Goal: Task Accomplishment & Management: Complete application form

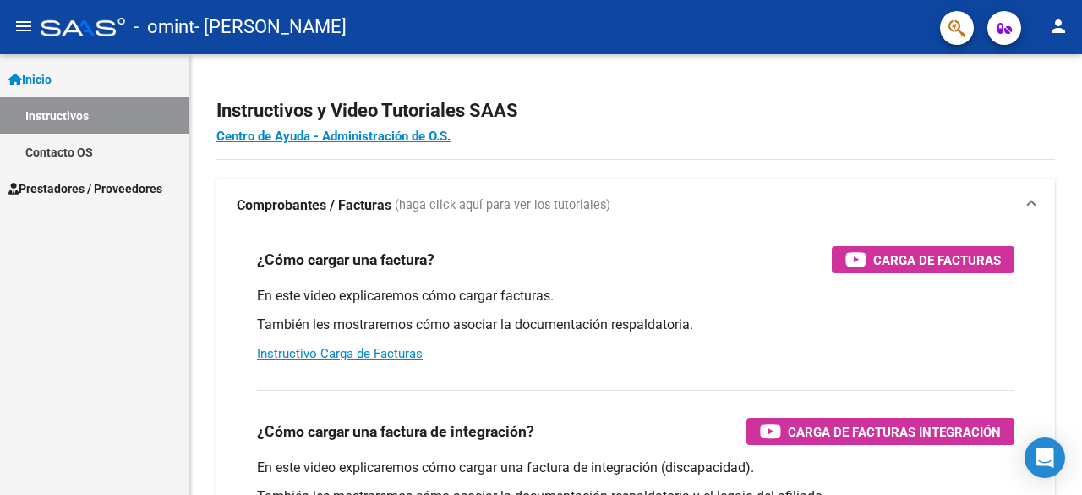
scroll to position [254, 0]
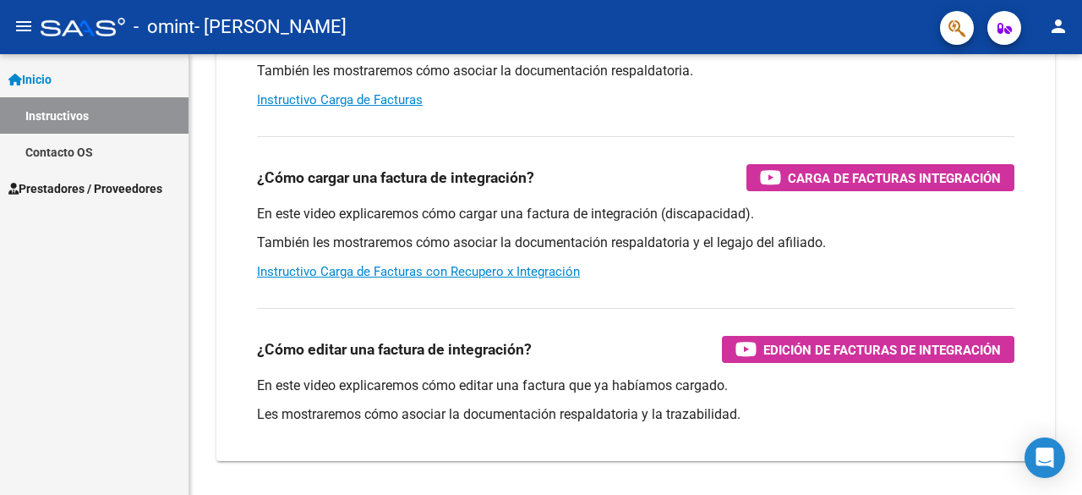
click at [95, 189] on span "Prestadores / Proveedores" at bounding box center [85, 188] width 154 height 19
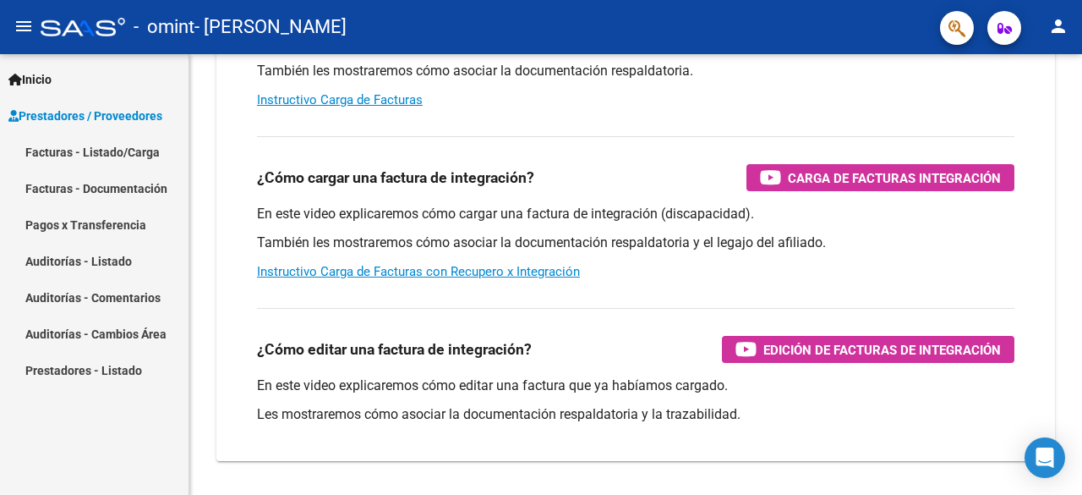
click at [105, 156] on link "Facturas - Listado/Carga" at bounding box center [94, 152] width 189 height 36
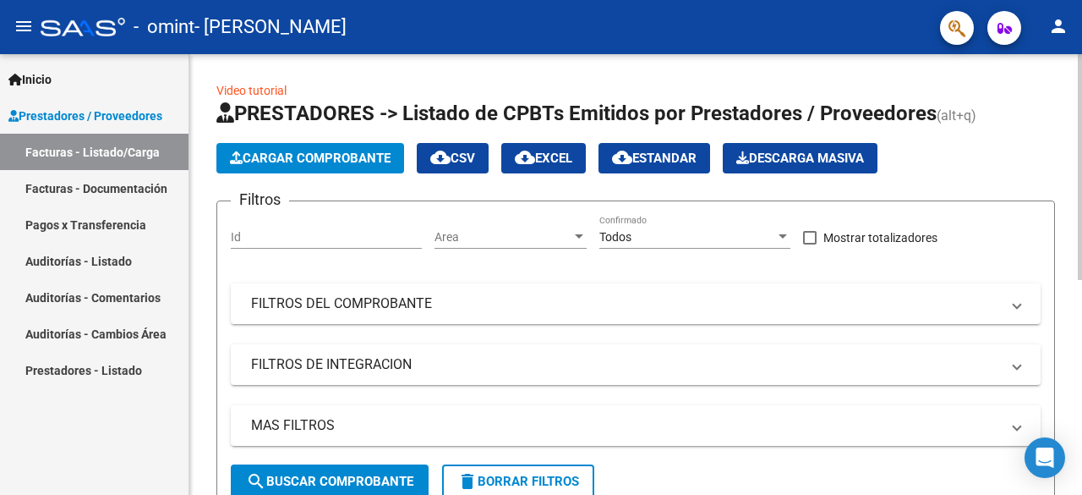
click at [369, 161] on span "Cargar Comprobante" at bounding box center [310, 157] width 161 height 15
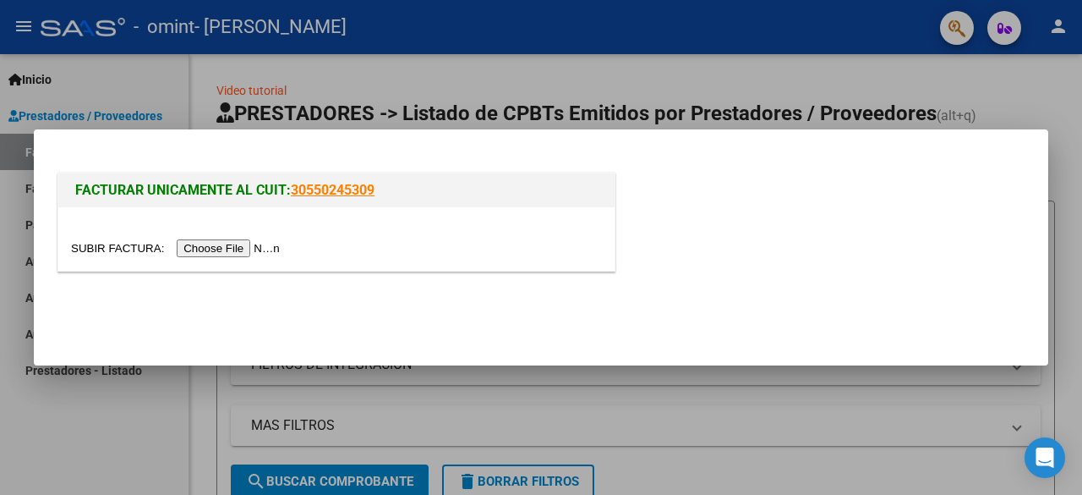
click at [259, 244] on input "file" at bounding box center [178, 248] width 214 height 18
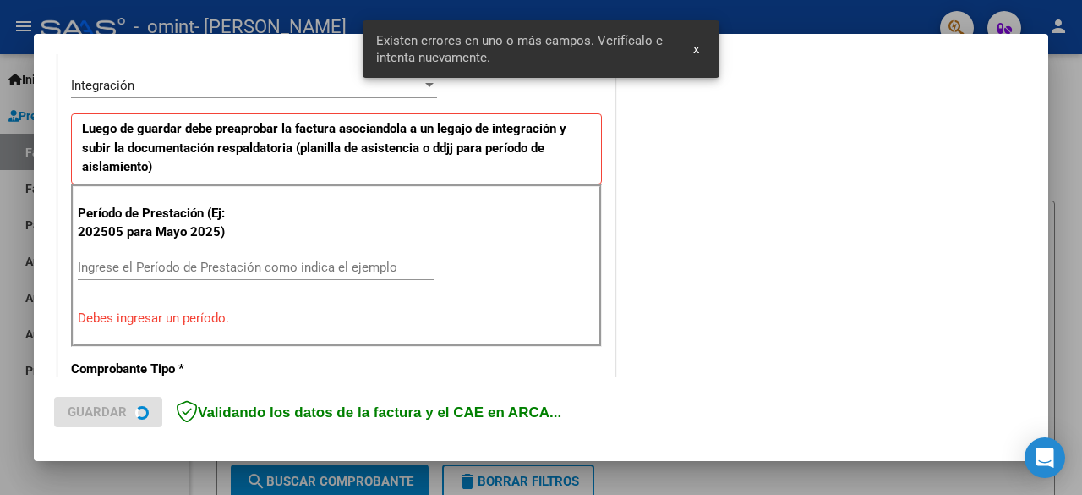
scroll to position [444, 0]
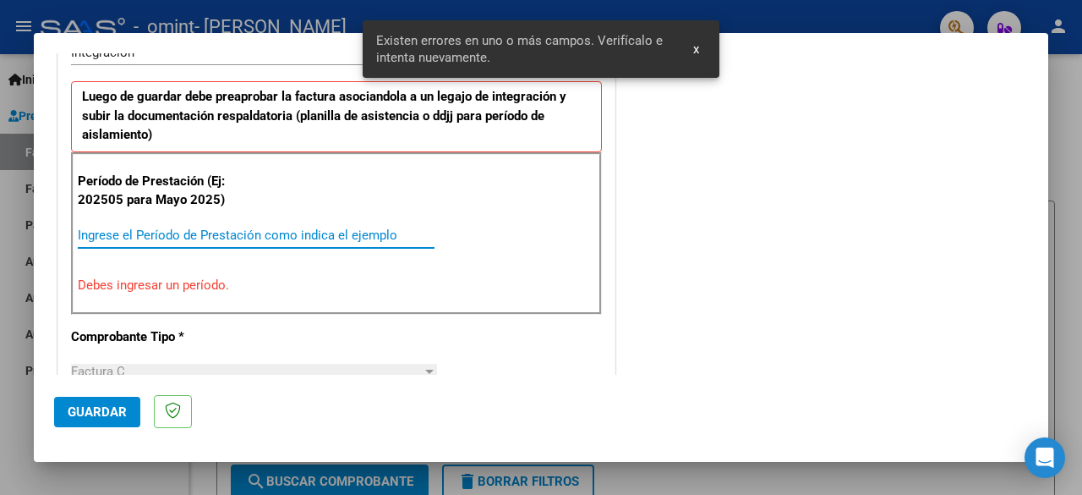
click at [252, 230] on input "Ingrese el Período de Prestación como indica el ejemplo" at bounding box center [256, 234] width 357 height 15
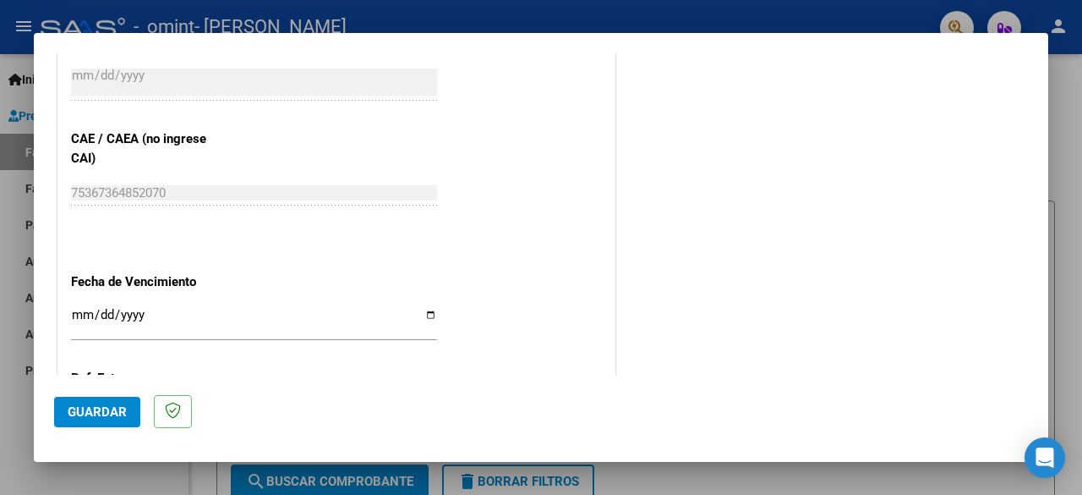
scroll to position [1120, 0]
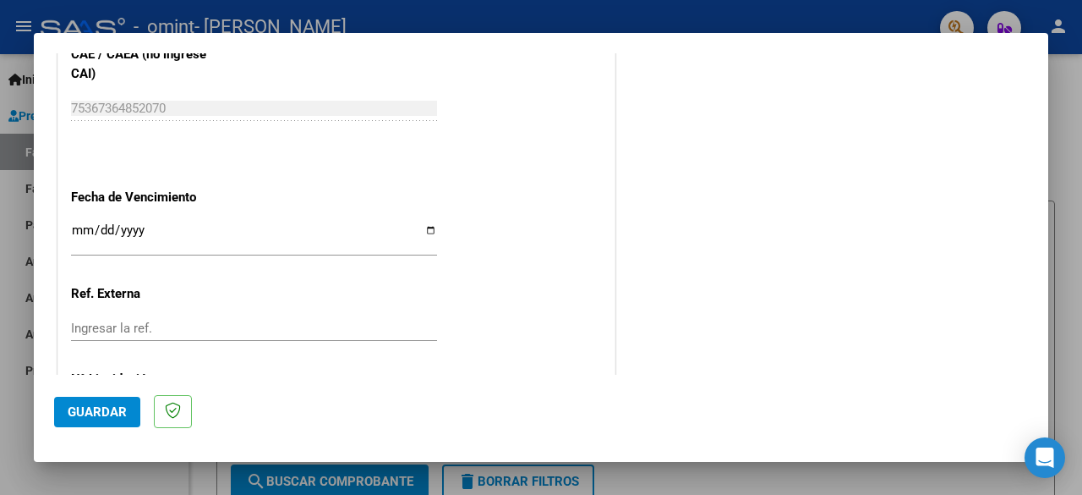
type input "202508"
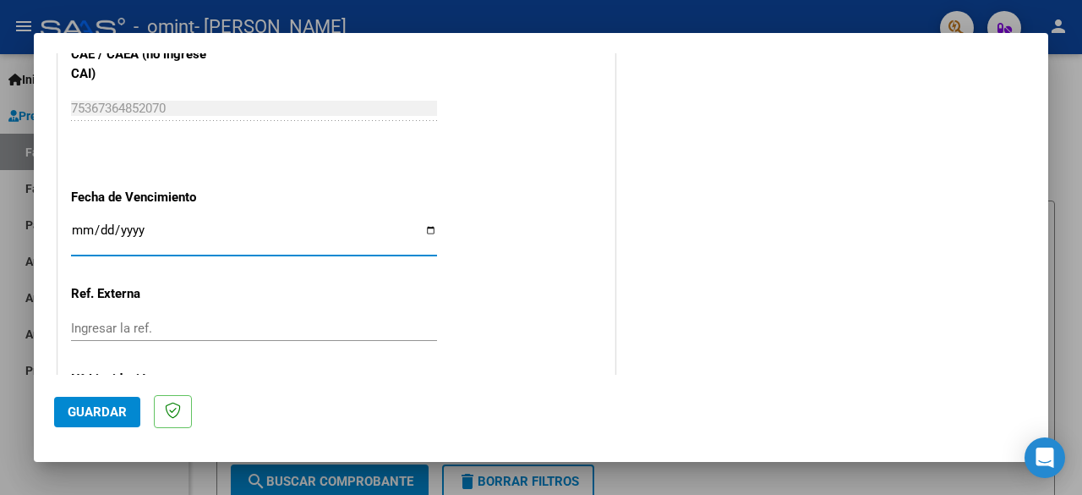
click at [139, 226] on input "Ingresar la fecha" at bounding box center [254, 236] width 366 height 27
click at [76, 227] on input "Ingresar la fecha" at bounding box center [254, 236] width 366 height 27
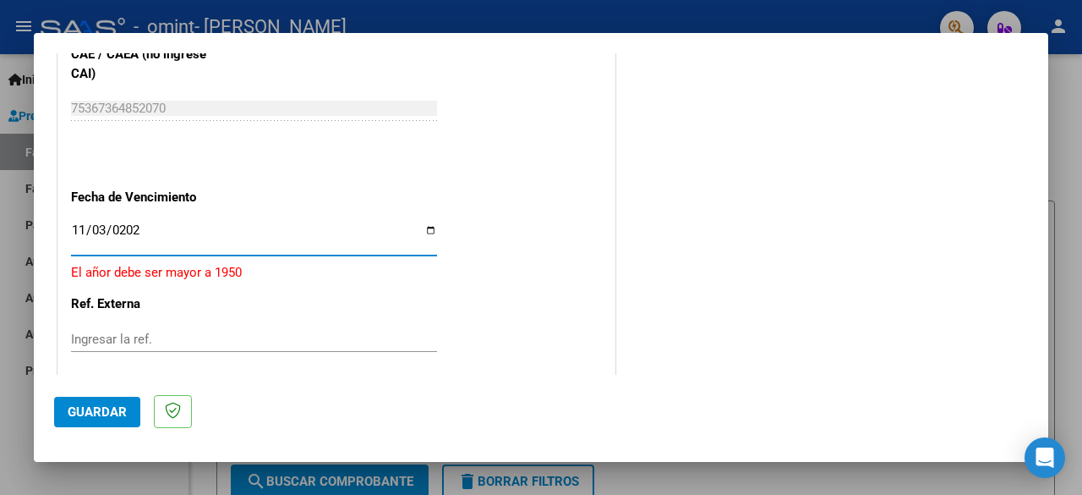
type input "[DATE]"
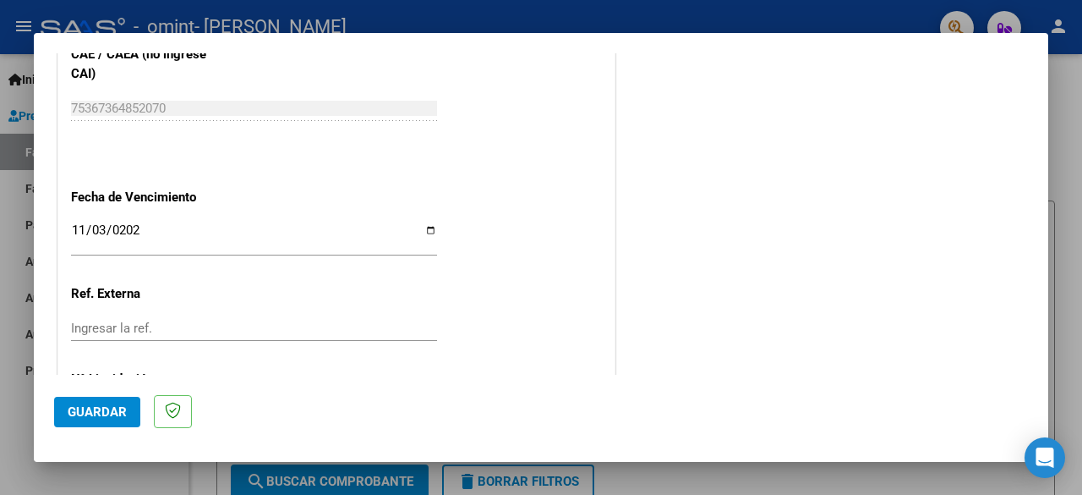
scroll to position [1200, 0]
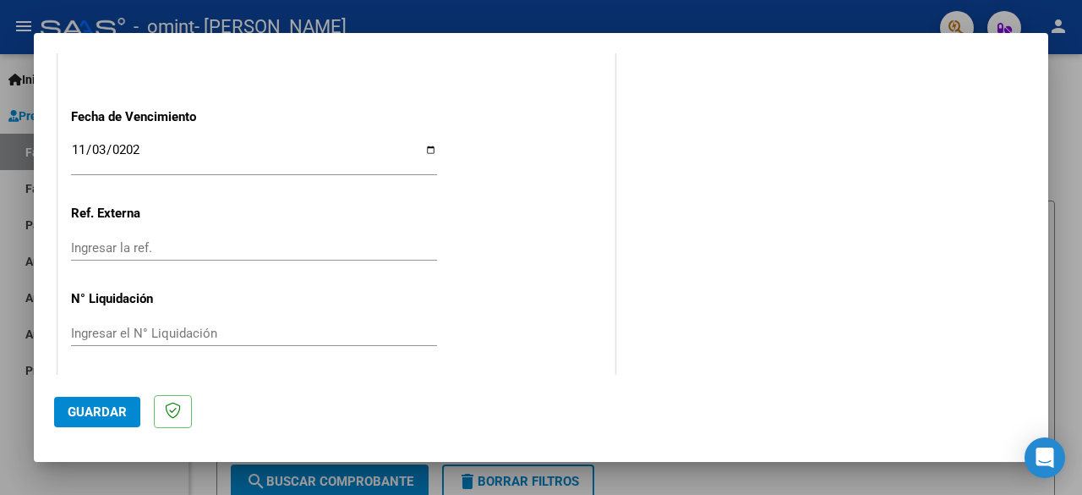
click at [111, 421] on button "Guardar" at bounding box center [97, 411] width 86 height 30
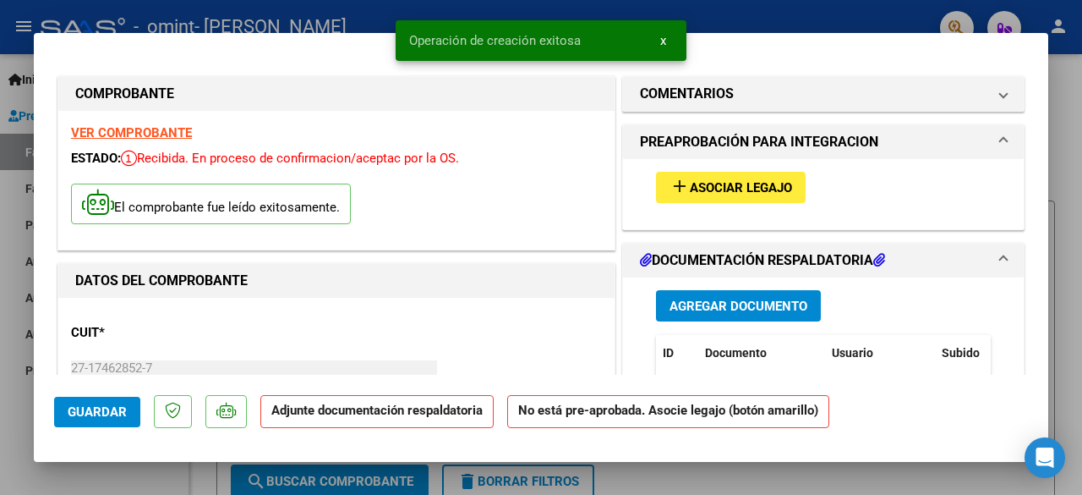
click at [755, 190] on span "Asociar Legajo" at bounding box center [741, 187] width 102 height 15
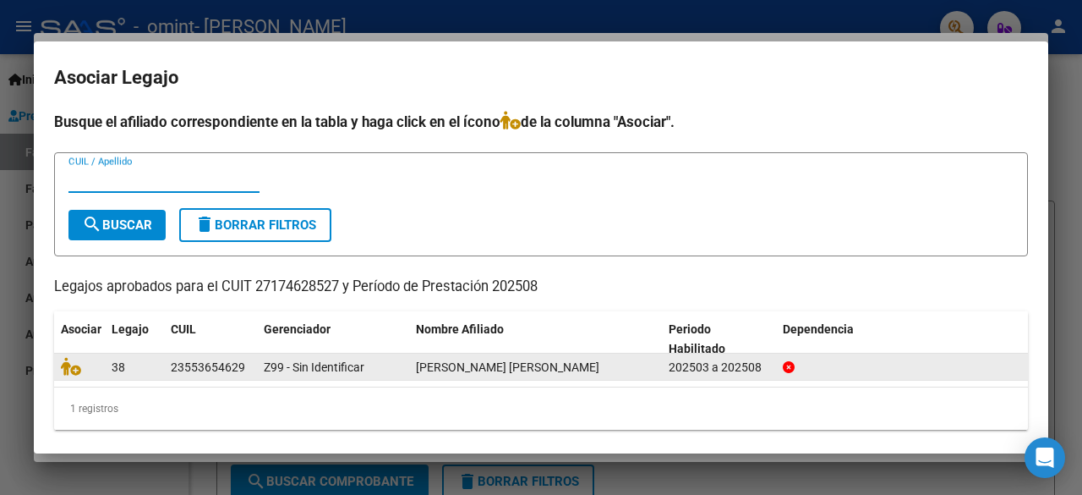
click at [180, 366] on div "23553654629" at bounding box center [208, 367] width 74 height 19
copy div "23553654629"
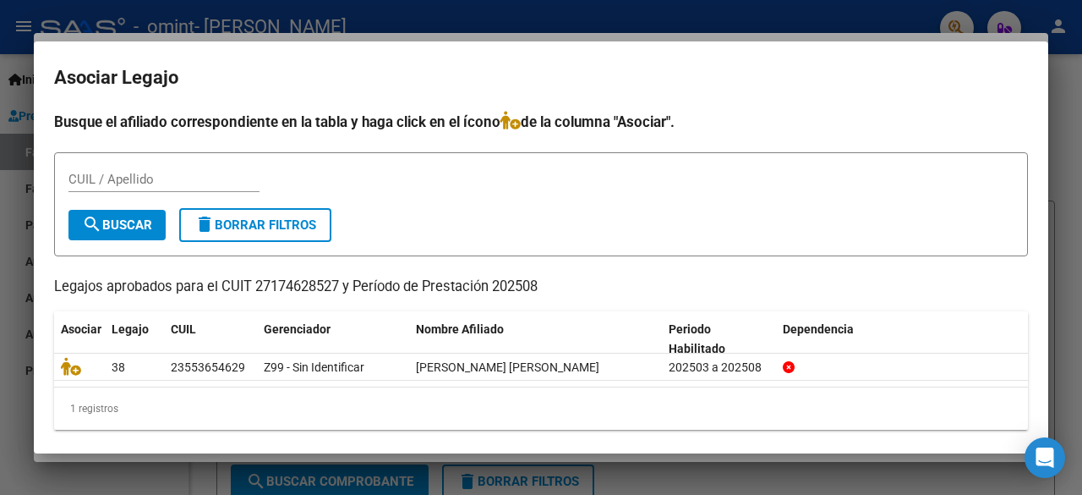
click at [164, 185] on input "CUIL / Apellido" at bounding box center [163, 179] width 191 height 15
paste input "23553654629"
type input "23553654629"
click at [140, 232] on button "search Buscar" at bounding box center [116, 225] width 97 height 30
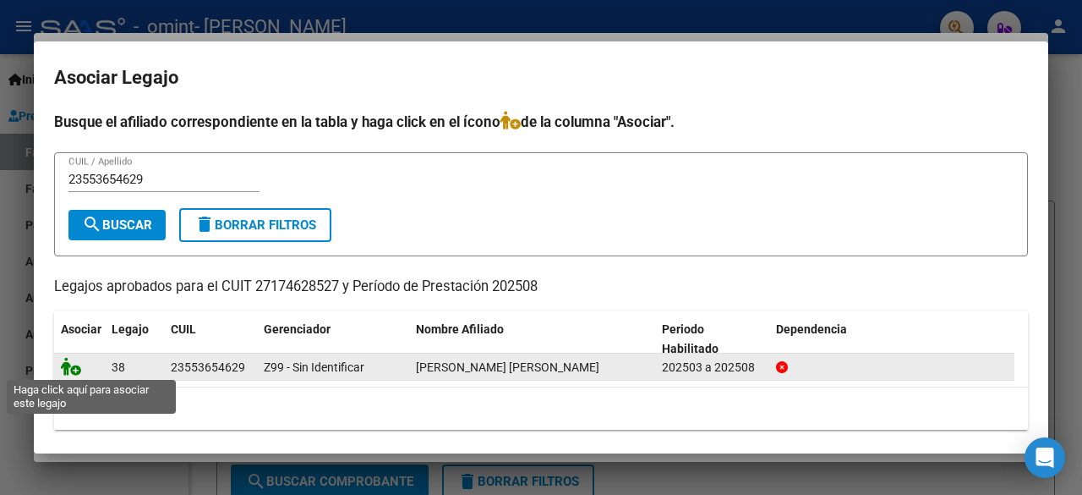
click at [68, 368] on icon at bounding box center [71, 366] width 20 height 19
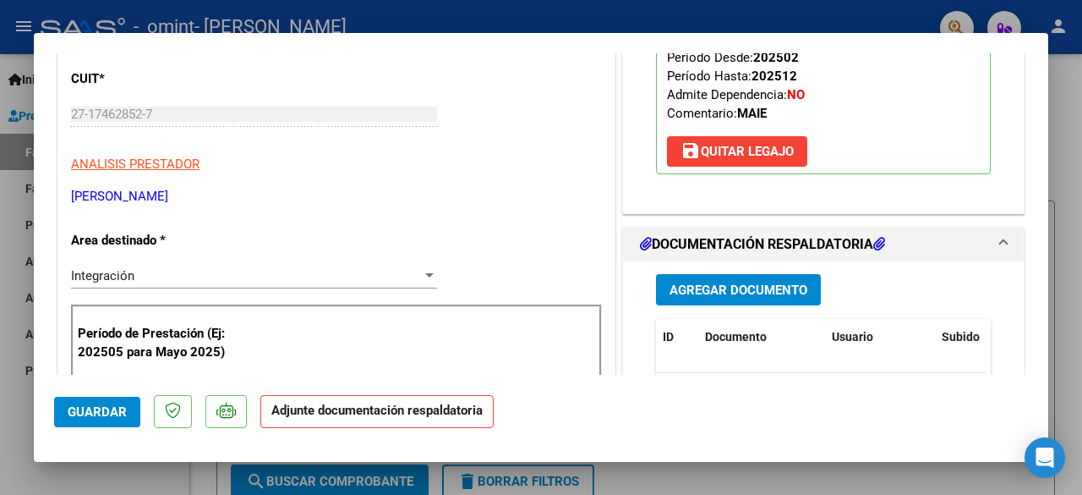
scroll to position [338, 0]
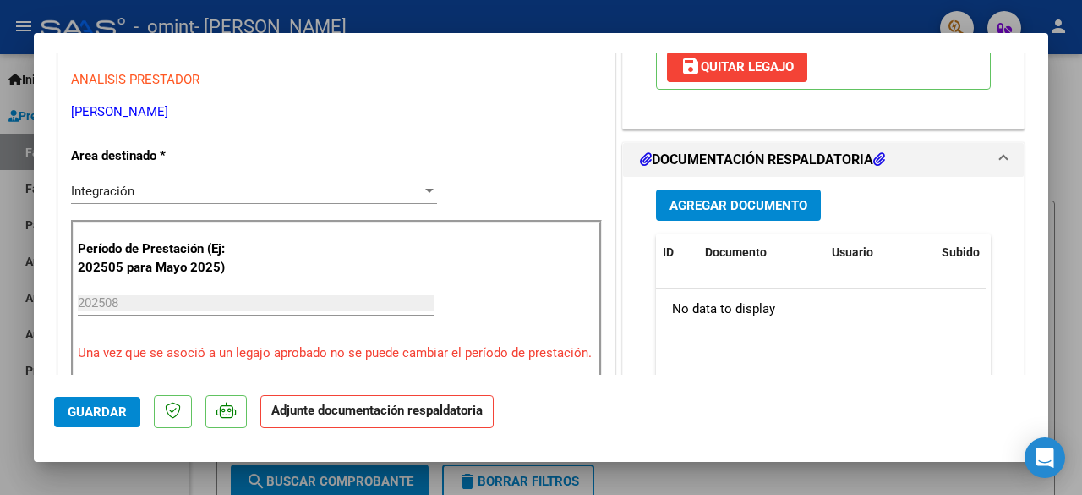
click at [737, 238] on div "Agregar Documento ID Documento Usuario Subido Acción No data to display 0 total…" at bounding box center [823, 345] width 360 height 337
click at [724, 213] on span "Agregar Documento" at bounding box center [738, 205] width 138 height 15
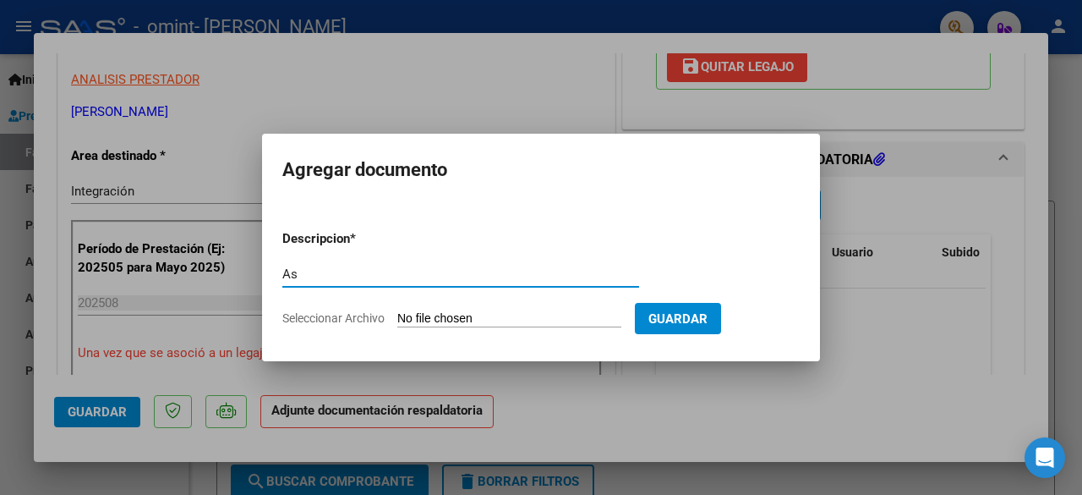
type input "A"
type input "Planilla de asistencia agosto"
click at [534, 314] on input "Seleccionar Archivo" at bounding box center [509, 319] width 224 height 16
type input "C:\fakepath\Asistencia agosto.pdf"
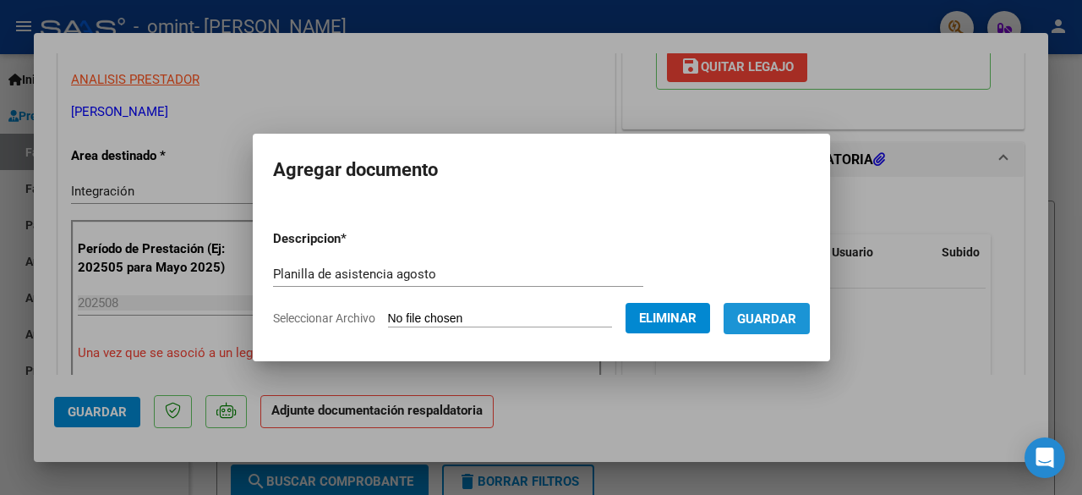
click at [784, 319] on span "Guardar" at bounding box center [766, 318] width 59 height 15
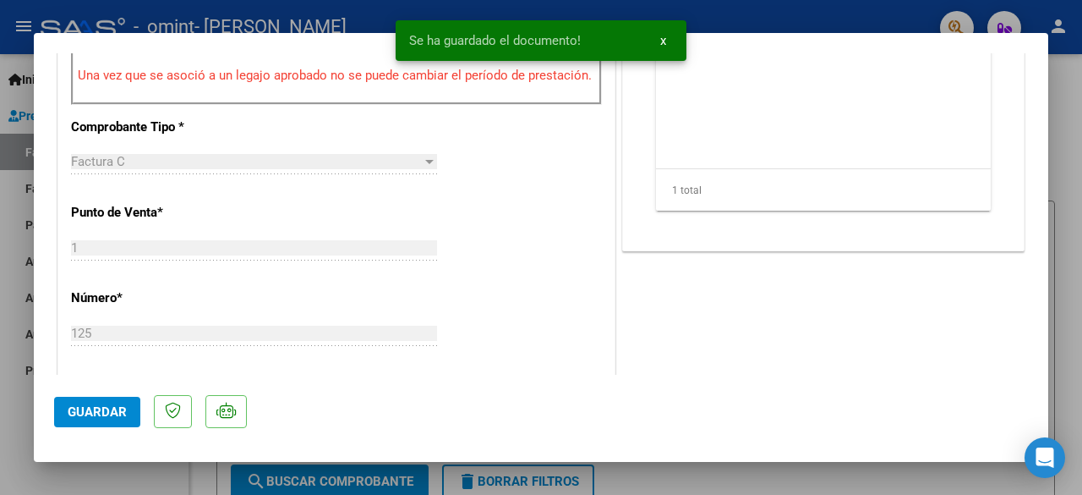
scroll to position [0, 0]
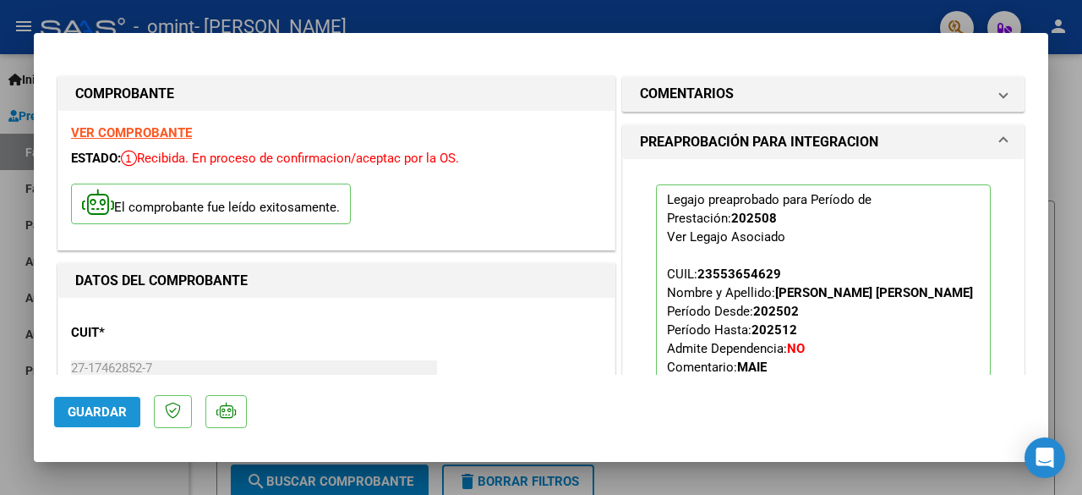
click at [94, 414] on span "Guardar" at bounding box center [97, 411] width 59 height 15
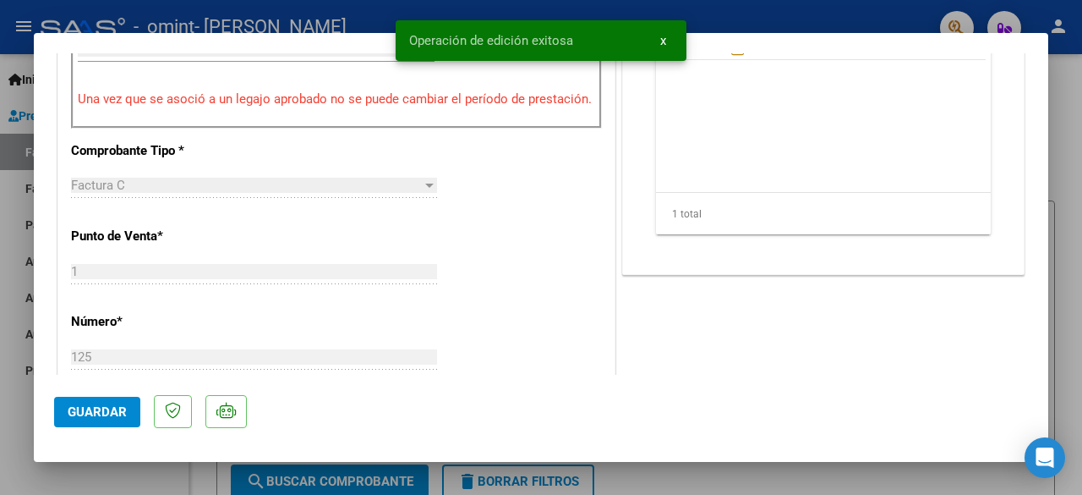
scroll to position [507, 0]
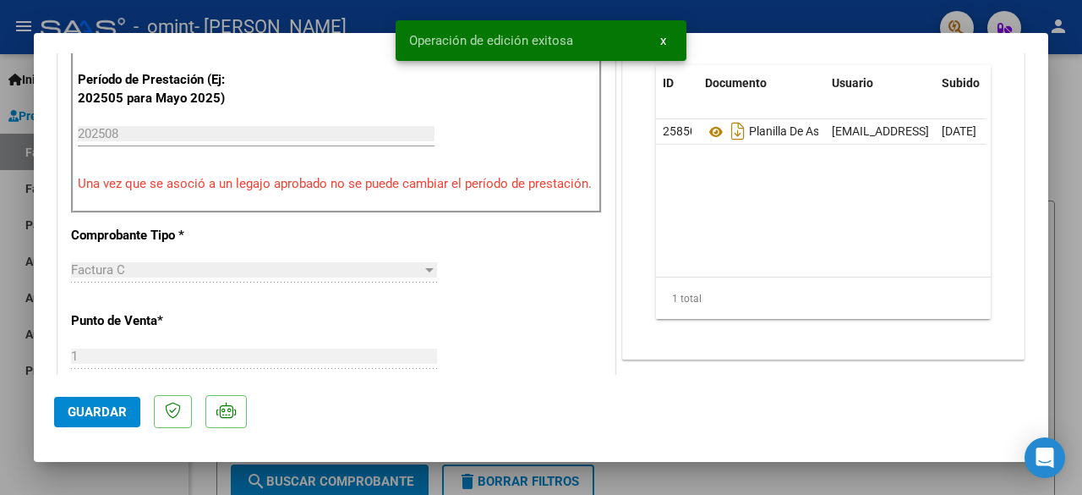
drag, startPoint x: 862, startPoint y: 293, endPoint x: 947, endPoint y: 290, distance: 84.6
click at [947, 290] on div "ID Documento Usuario Subido Acción 25850 Planilla De Asistencia Agosto [EMAIL_A…" at bounding box center [823, 192] width 335 height 254
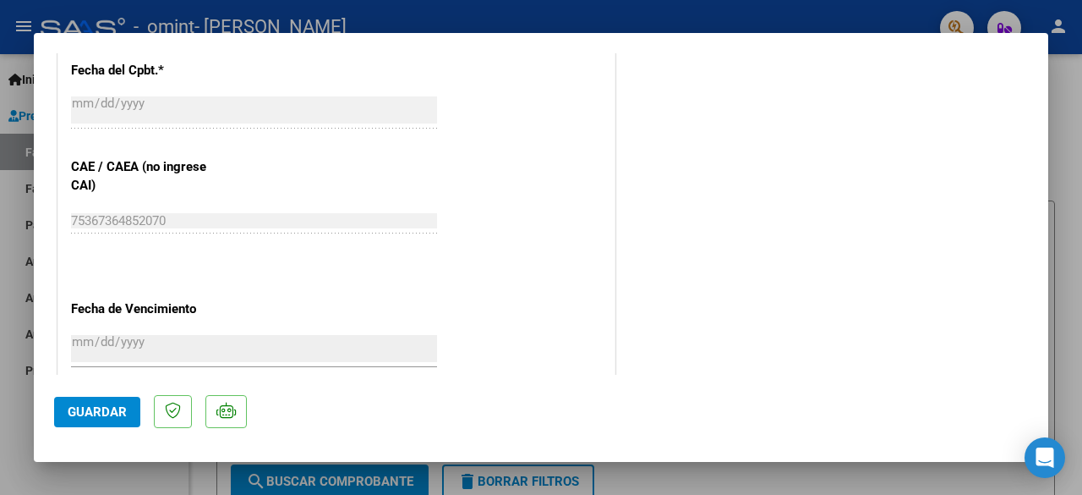
scroll to position [423, 0]
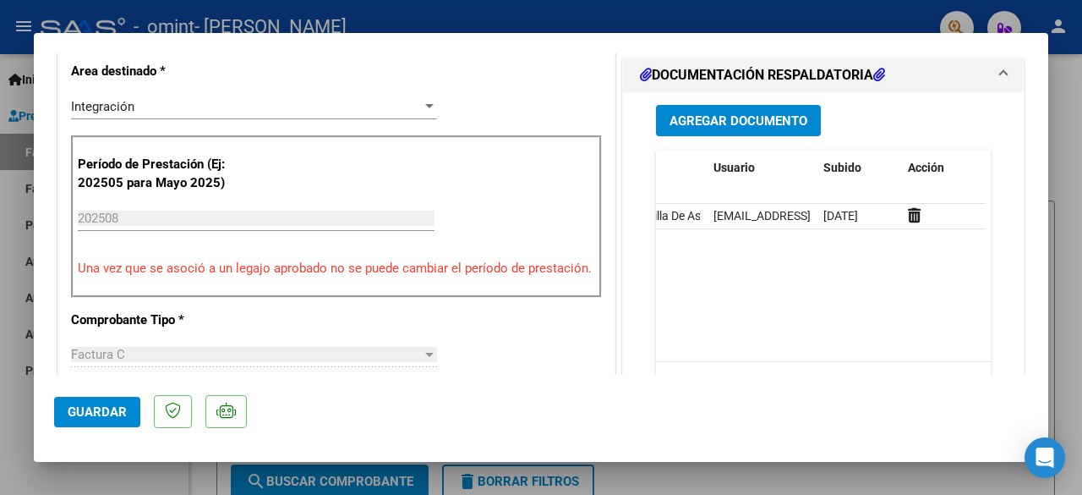
click at [105, 418] on span "Guardar" at bounding box center [97, 411] width 59 height 15
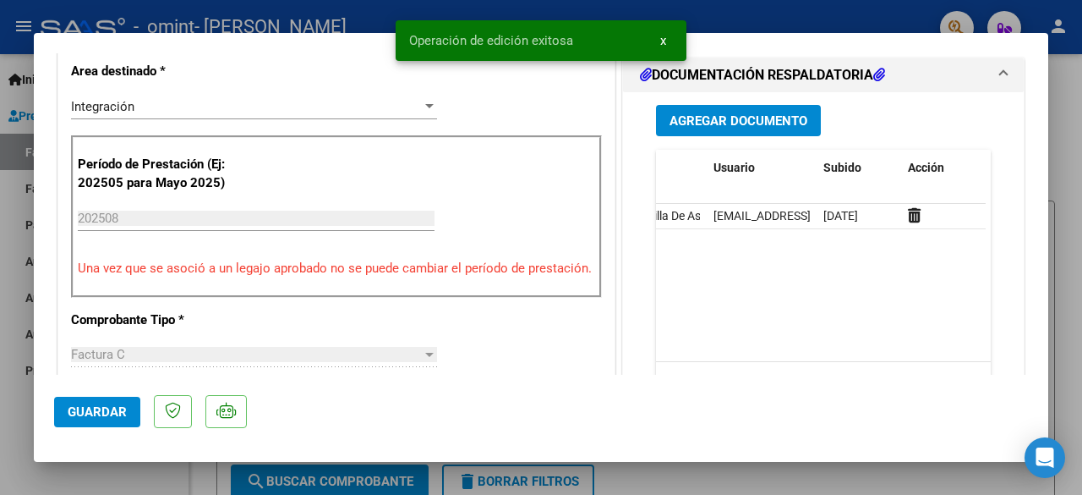
scroll to position [0, 0]
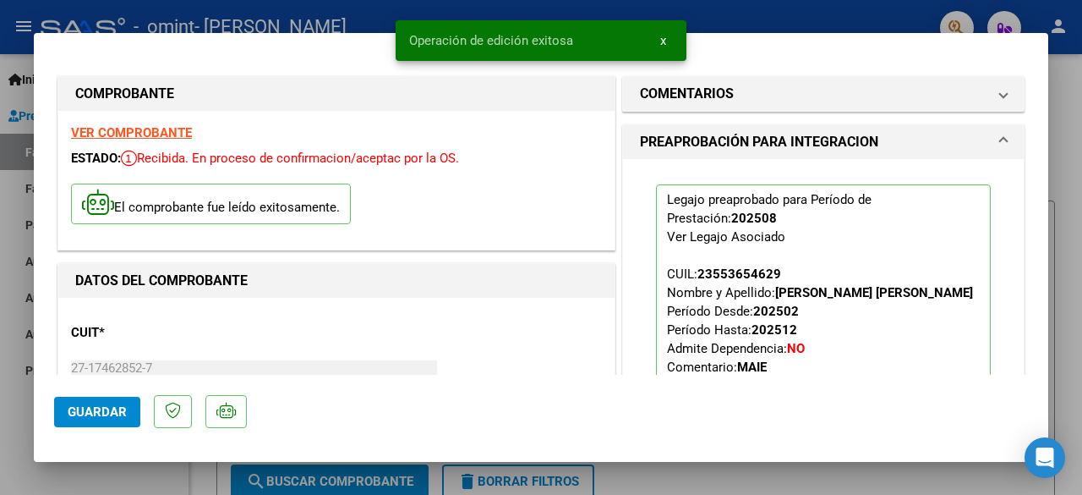
click at [253, 474] on div at bounding box center [541, 247] width 1082 height 495
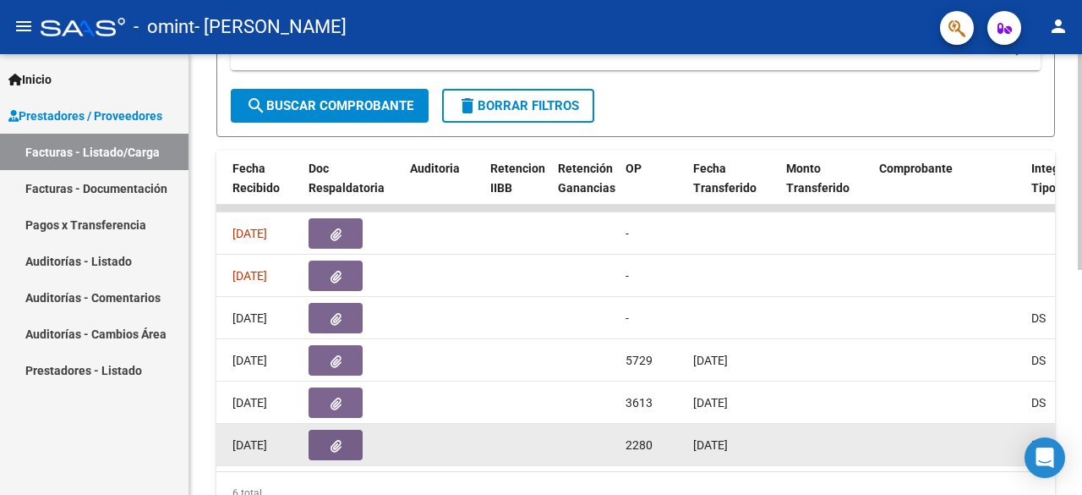
scroll to position [0, 1037]
